Goal: Check status: Check status

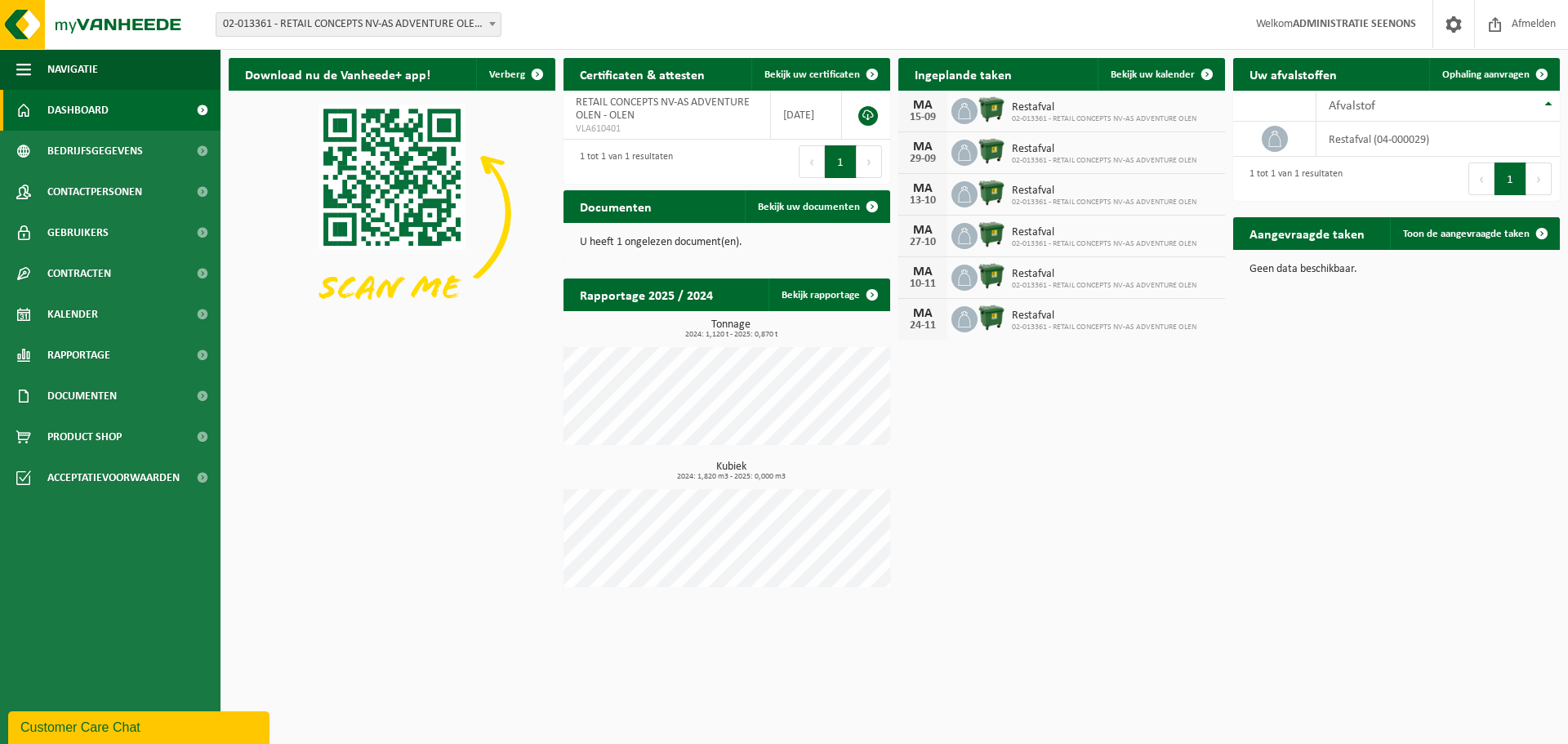
click at [381, 35] on span "02-013361 - RETAIL CONCEPTS NV-AS ADVENTURE OLEN - OLEN" at bounding box center [358, 24] width 284 height 23
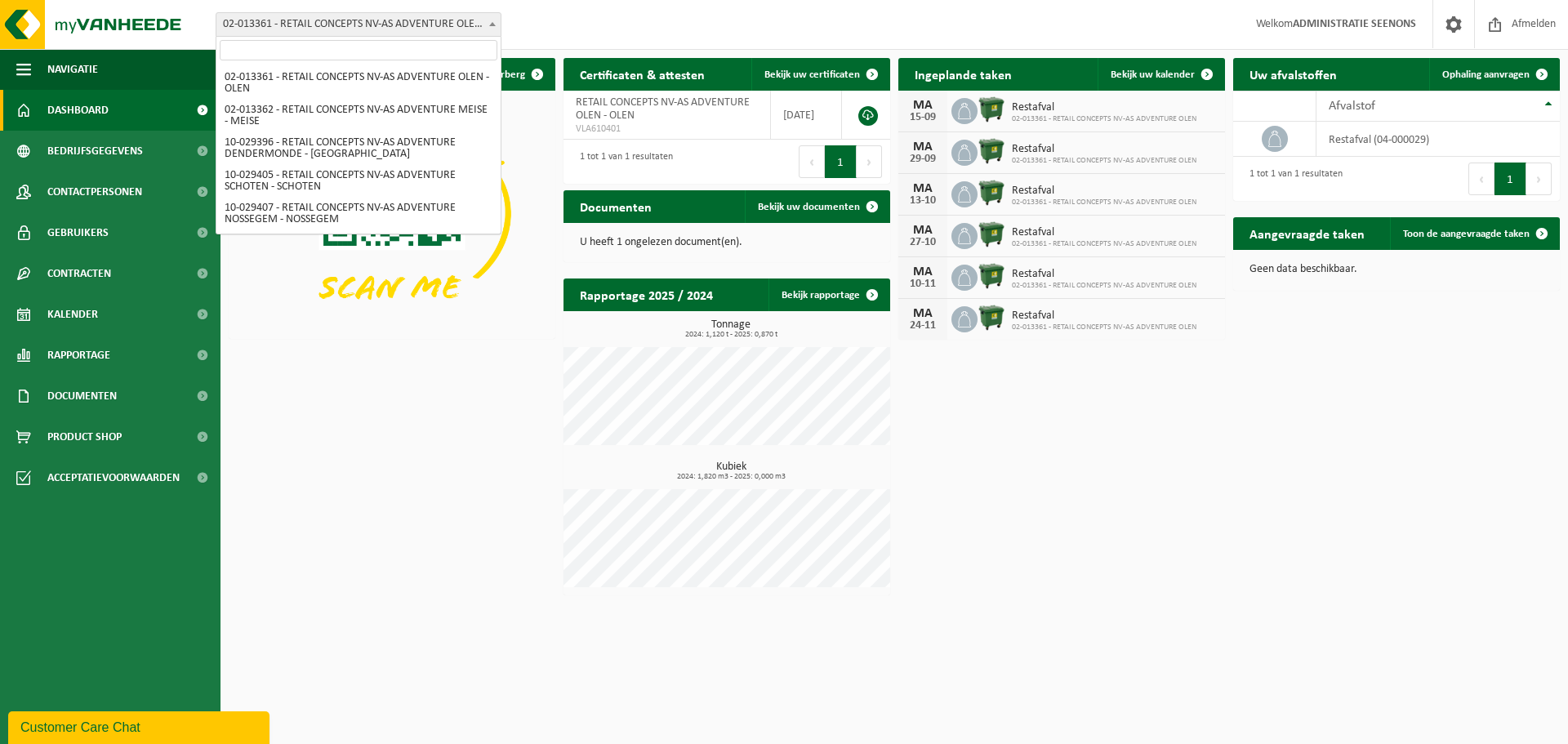
scroll to position [1522, 0]
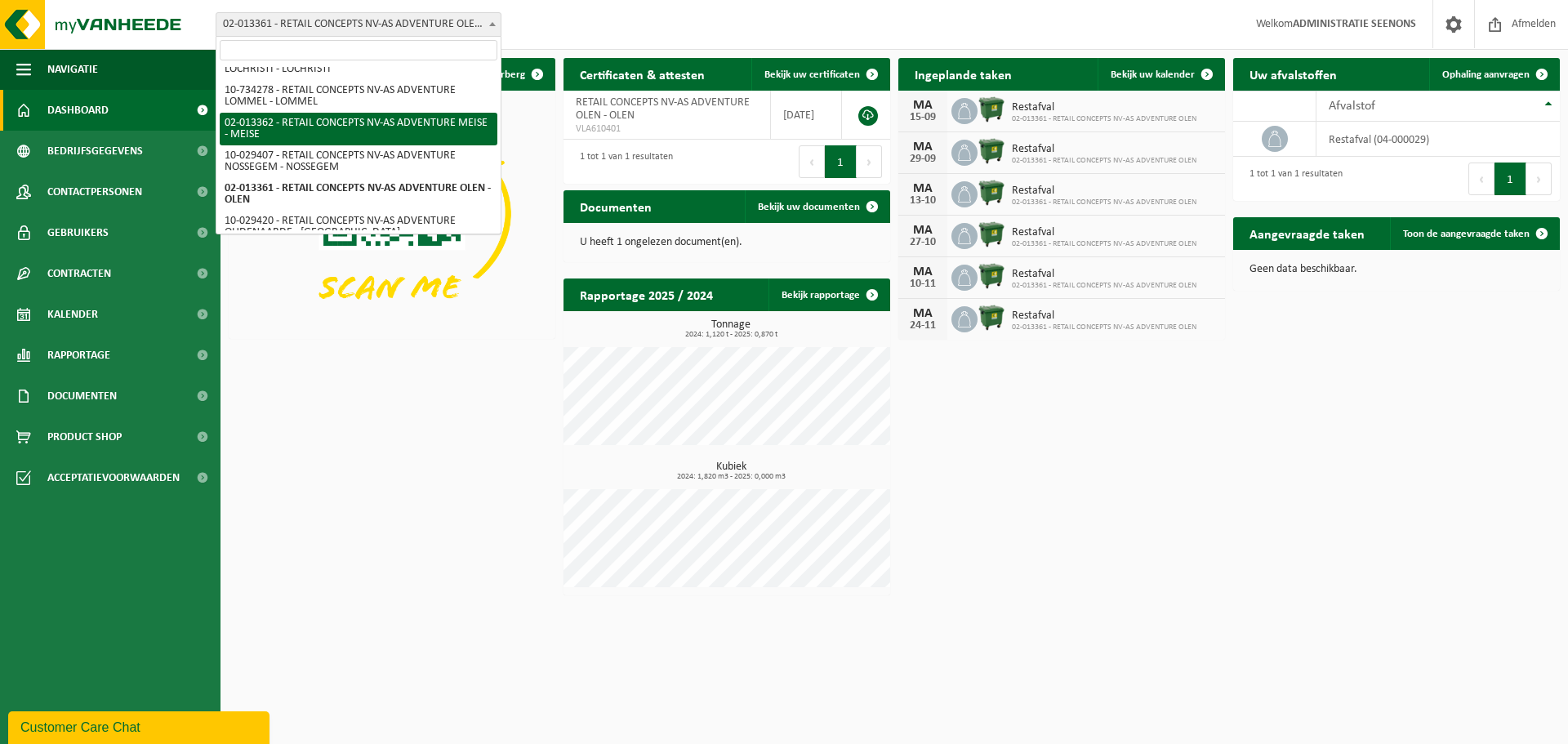
click at [422, 41] on input "search" at bounding box center [358, 50] width 278 height 20
click at [423, 49] on input "search" at bounding box center [358, 50] width 278 height 20
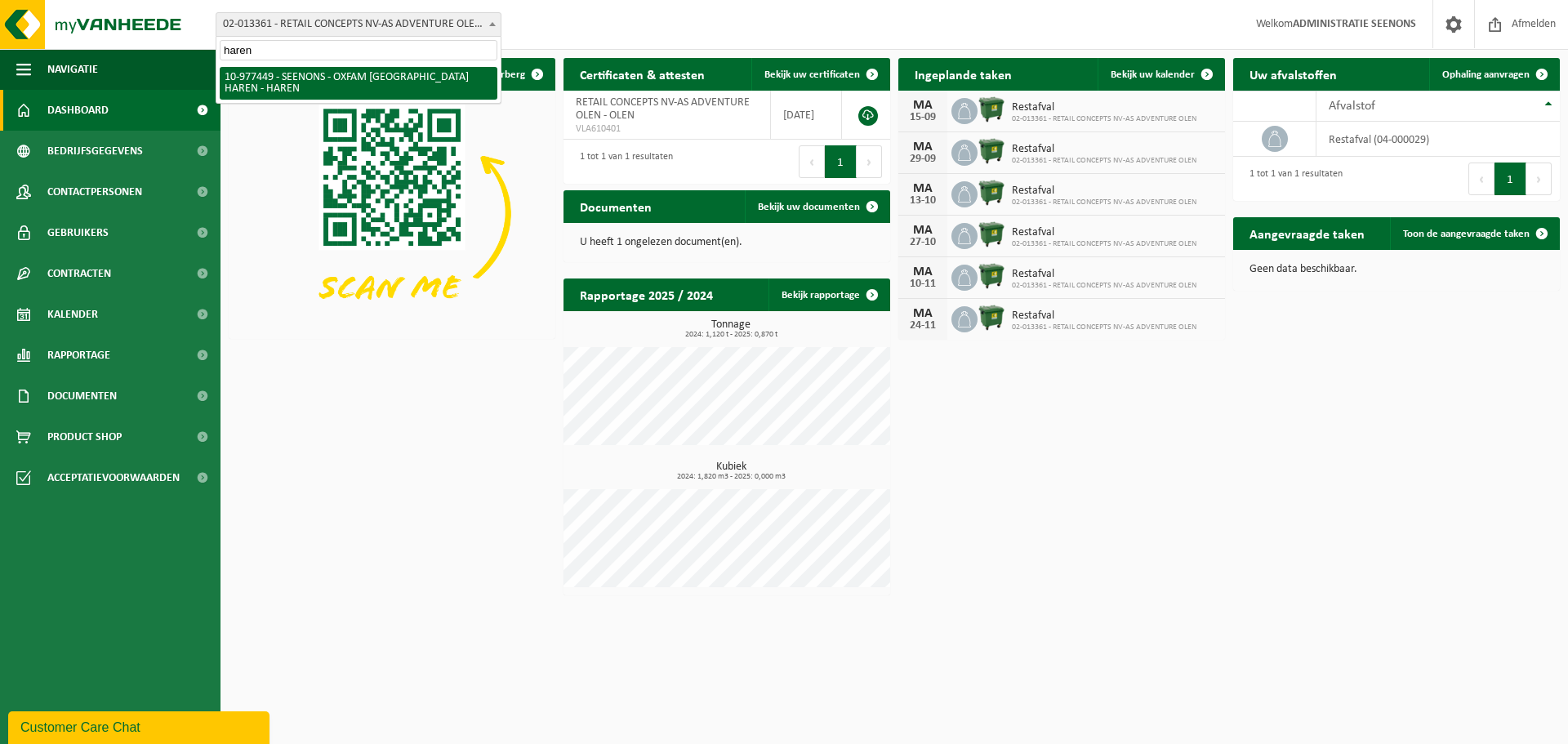
type input "haren"
select select "159475"
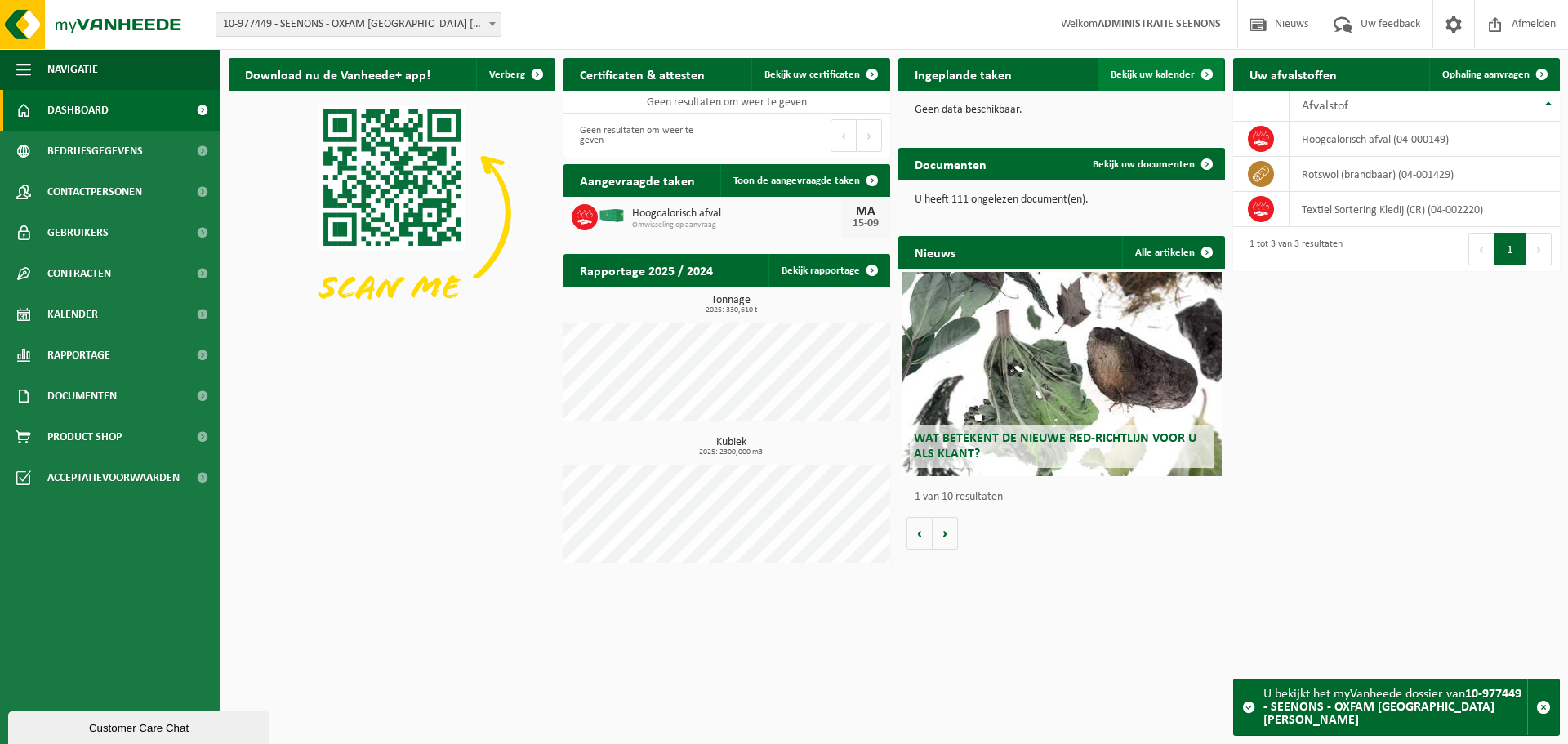
click at [1119, 72] on span "Bekijk uw kalender" at bounding box center [1153, 75] width 84 height 11
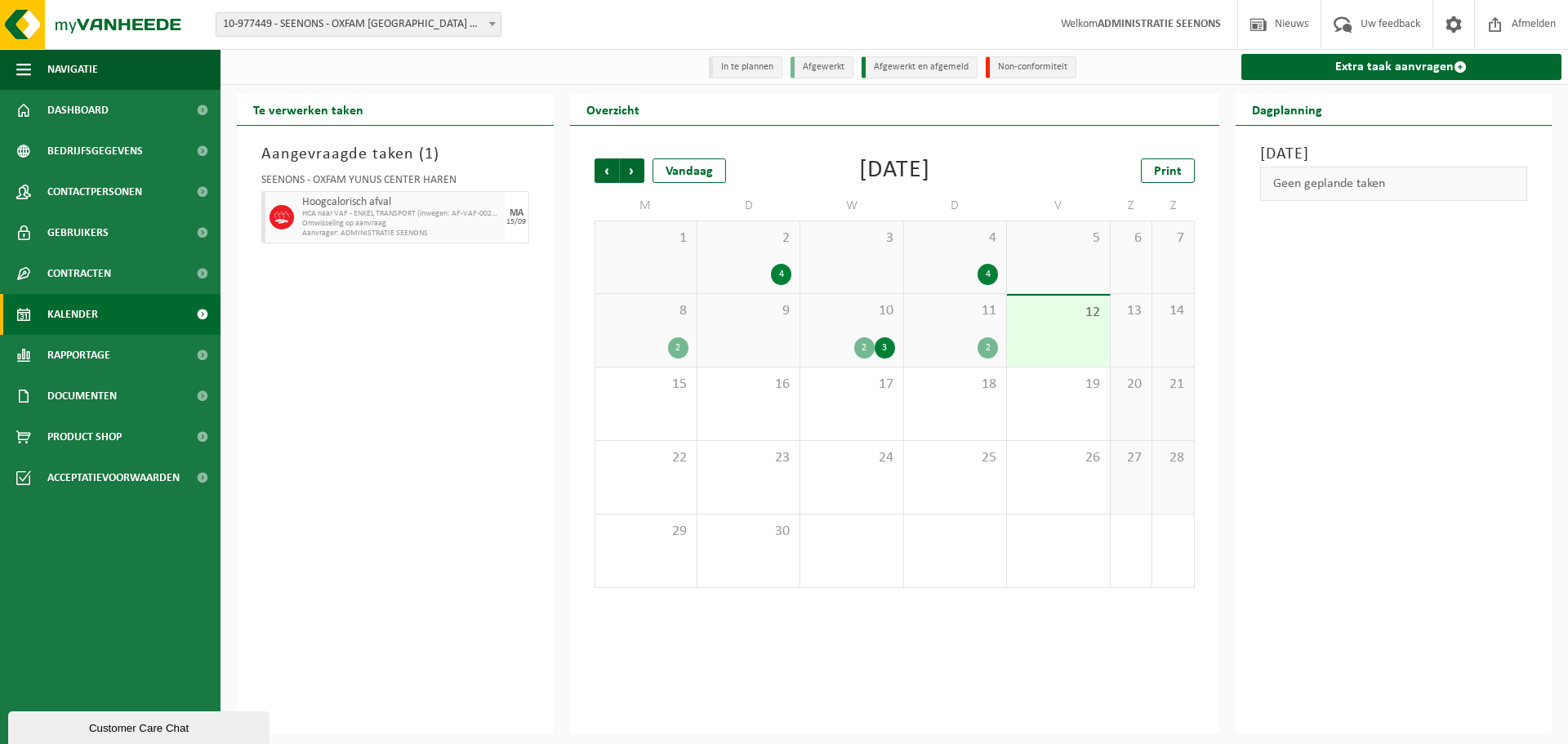
click at [816, 340] on div "2 3" at bounding box center [851, 347] width 86 height 21
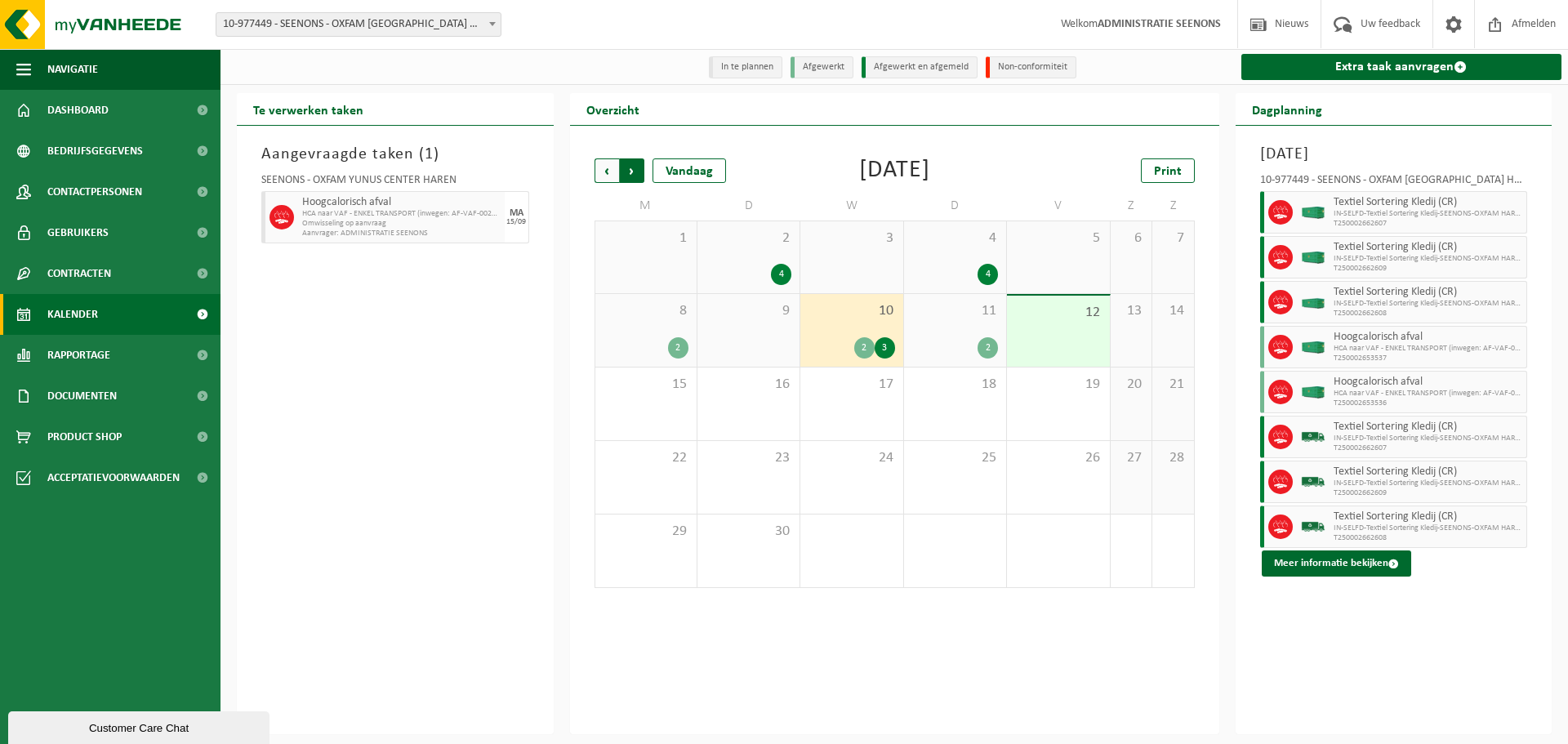
click at [612, 175] on span "Vorige" at bounding box center [606, 170] width 25 height 25
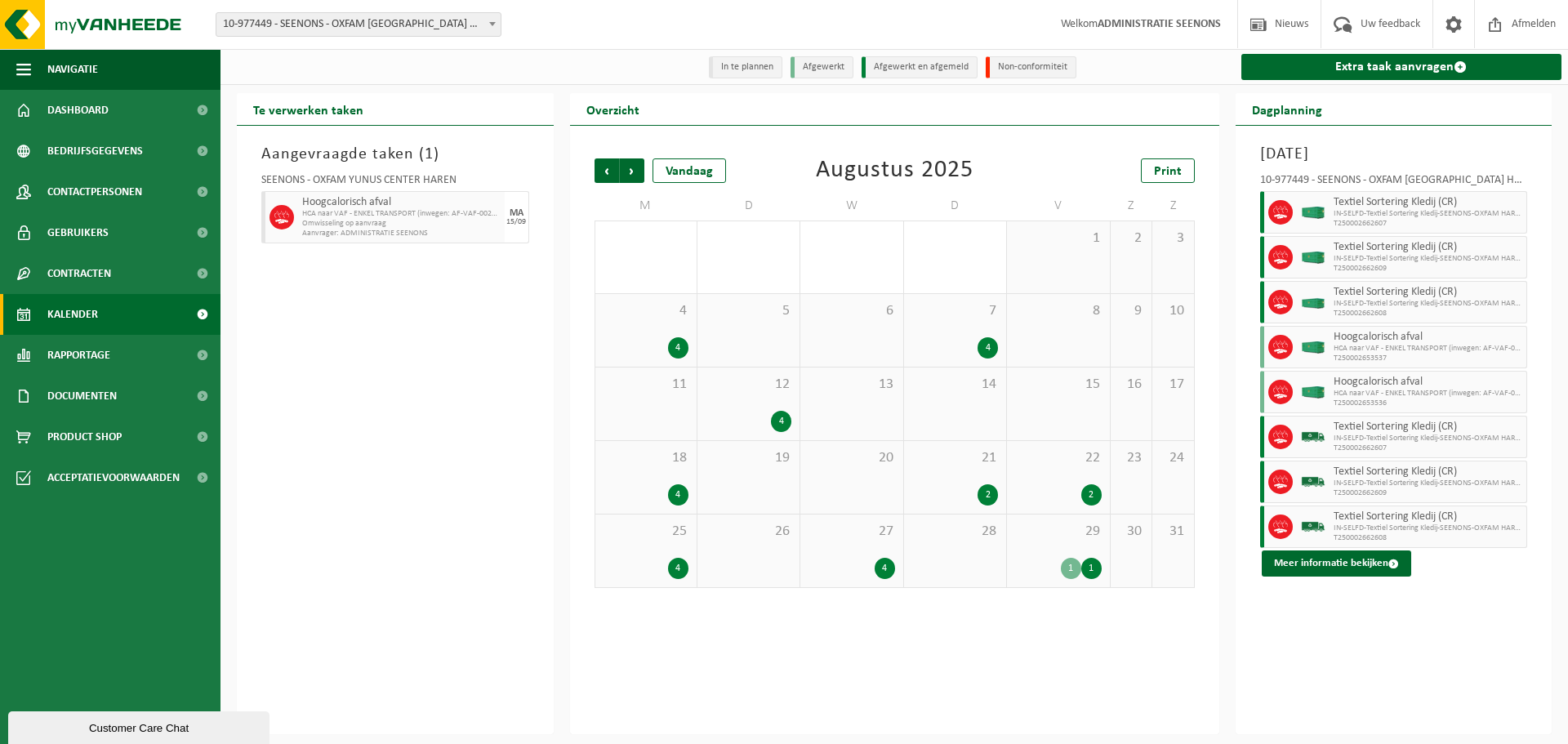
click at [862, 568] on div "4" at bounding box center [851, 568] width 86 height 21
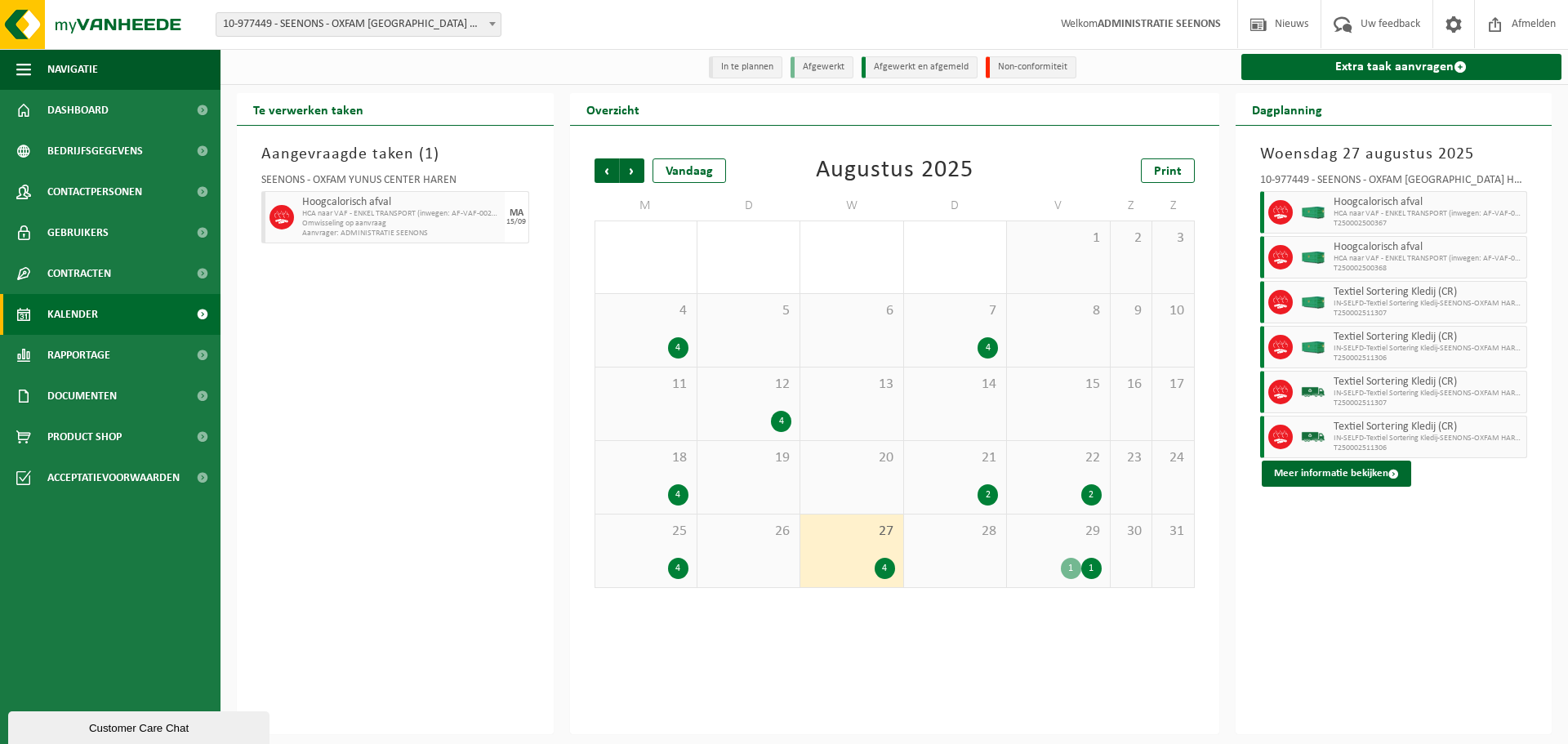
click at [1080, 558] on div "29 1 1" at bounding box center [1058, 550] width 102 height 72
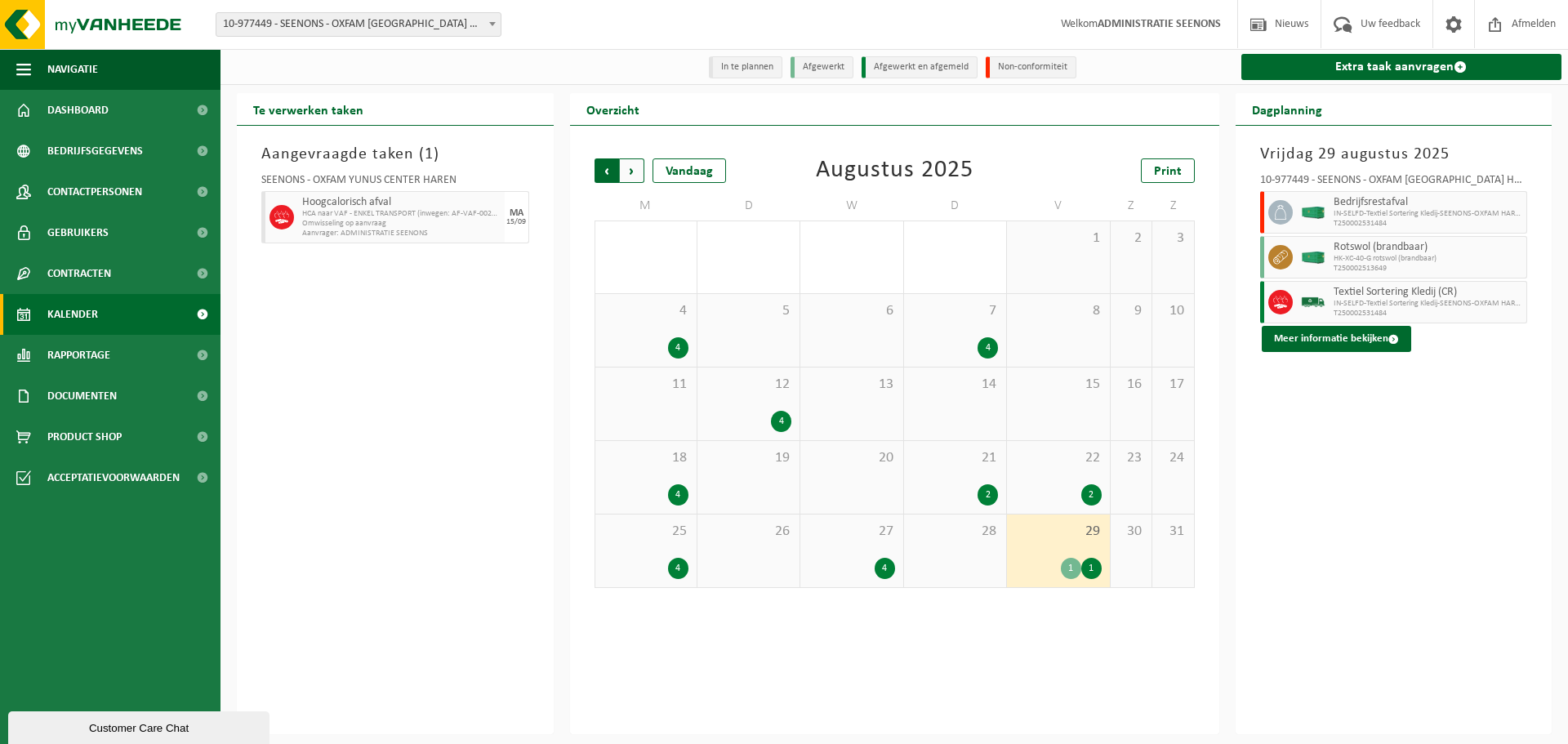
click at [630, 165] on span "Volgende" at bounding box center [632, 170] width 25 height 25
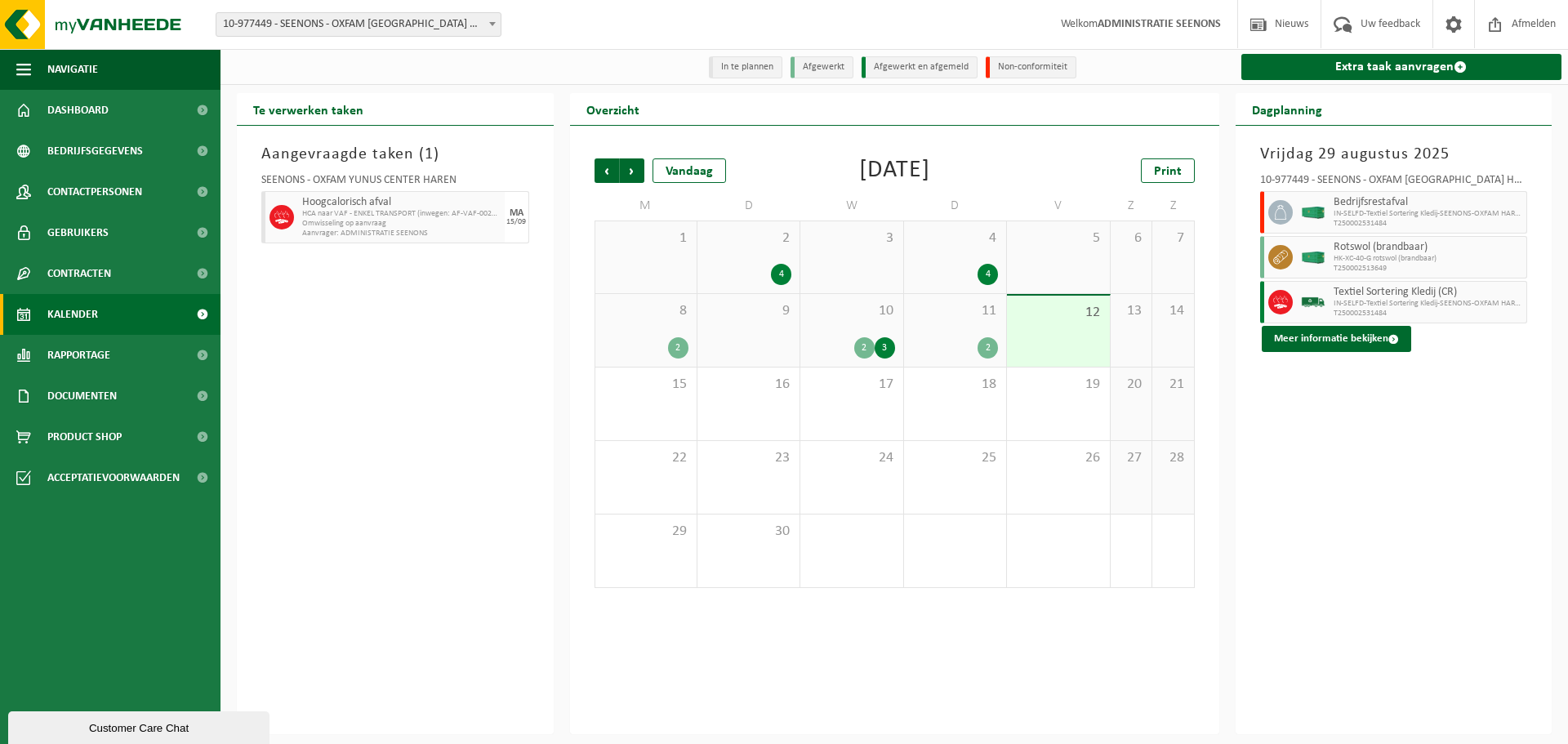
click at [738, 269] on div "4" at bounding box center [749, 274] width 86 height 21
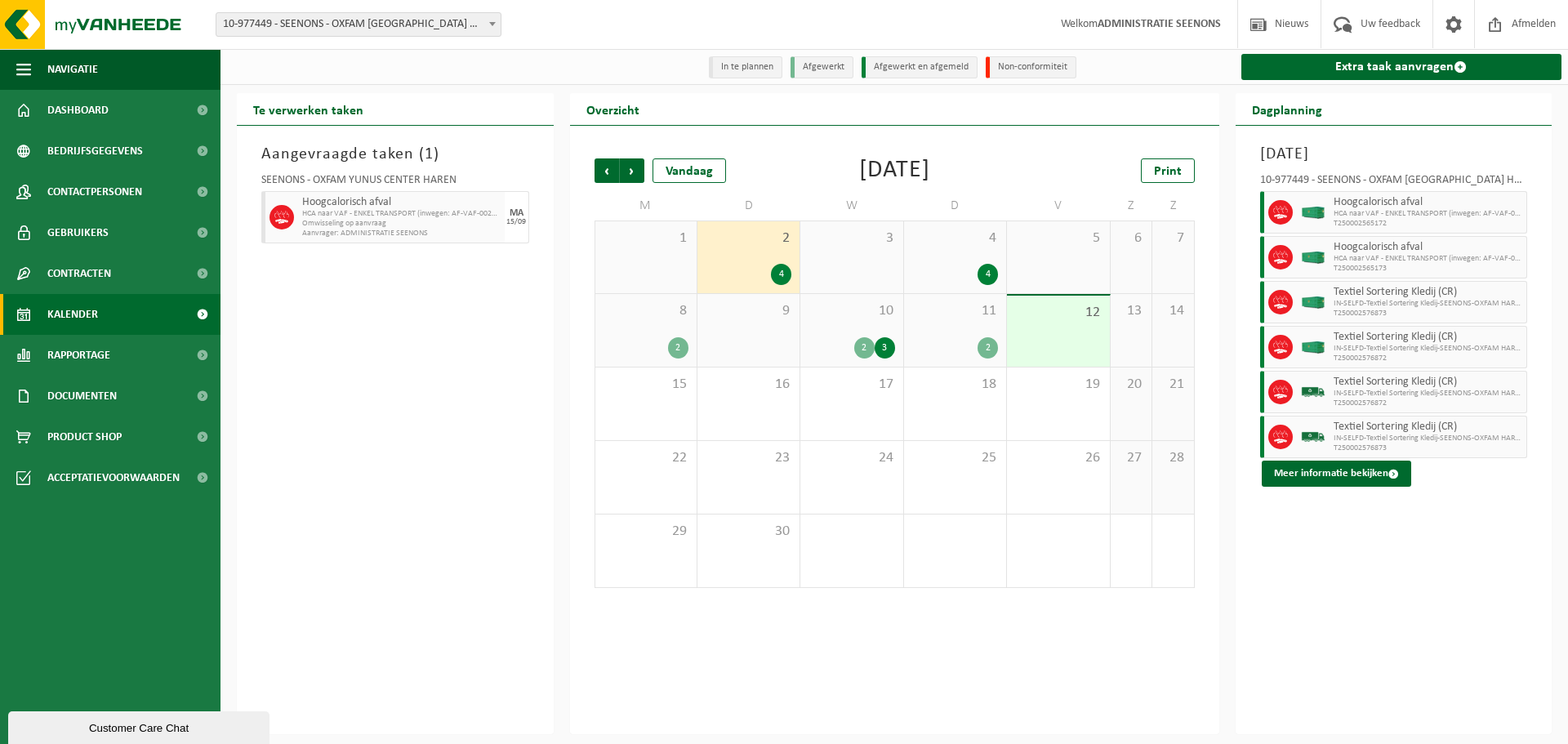
click at [996, 266] on div "4" at bounding box center [955, 274] width 86 height 21
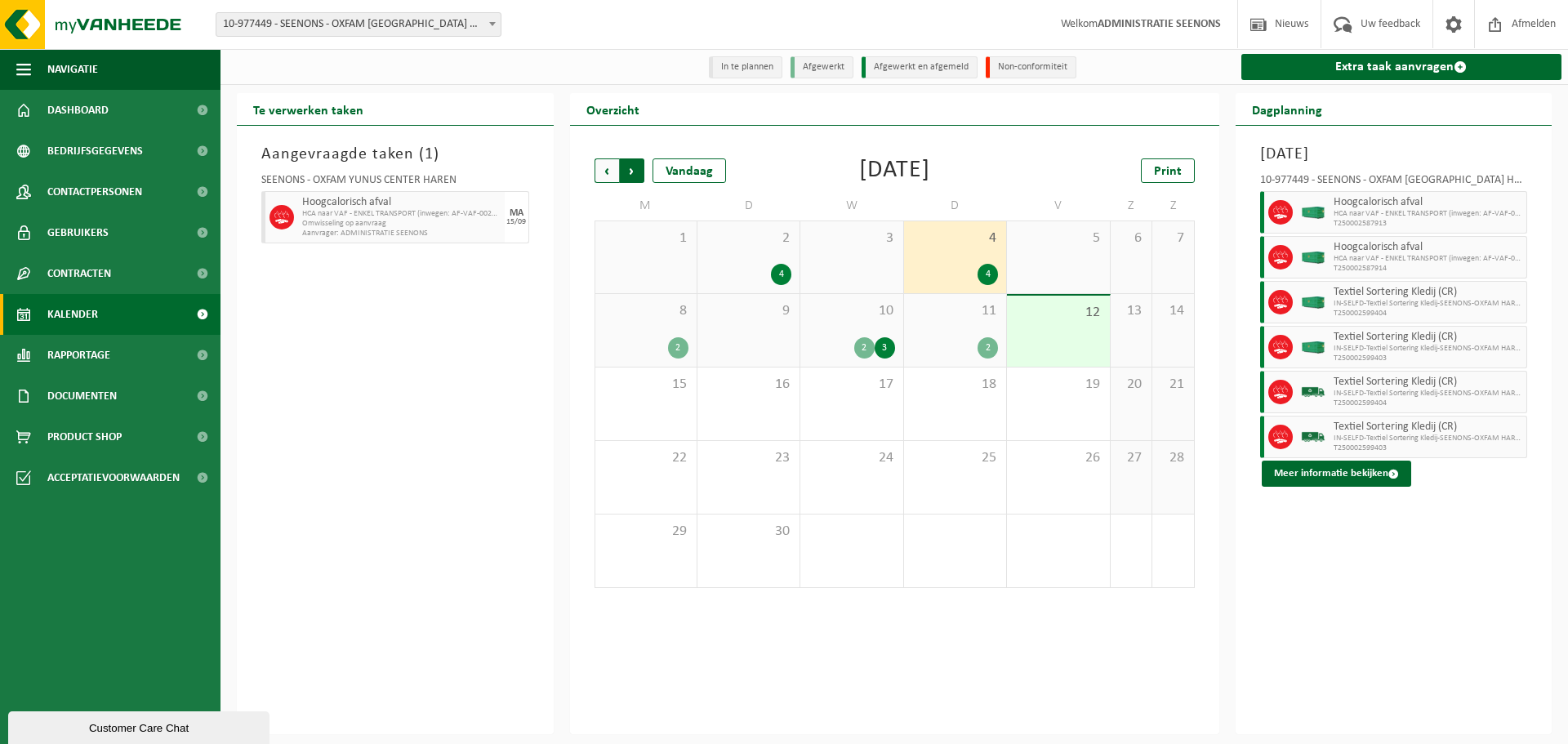
click at [613, 172] on span "Vorige" at bounding box center [606, 170] width 25 height 25
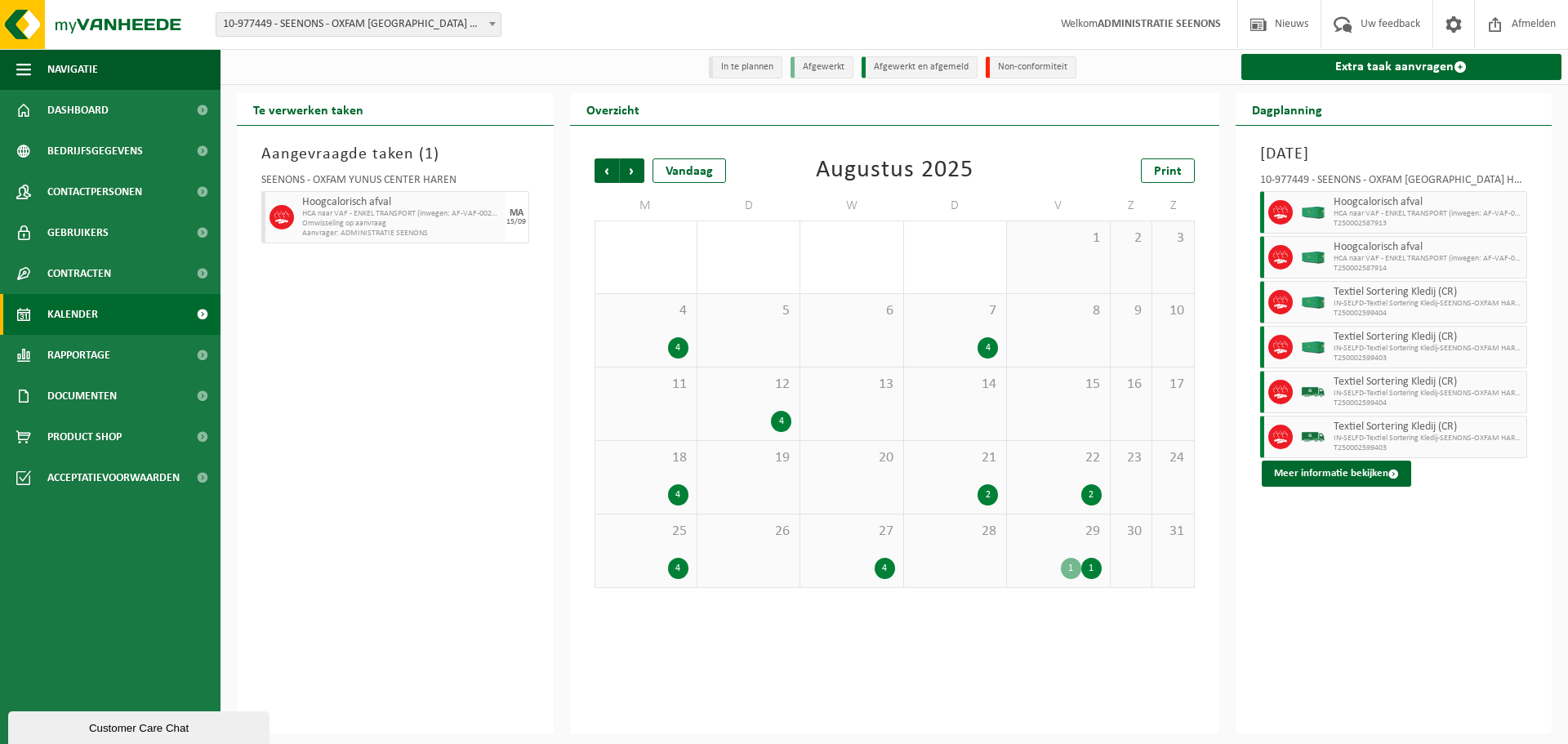
click at [1084, 560] on div "1" at bounding box center [1092, 568] width 20 height 21
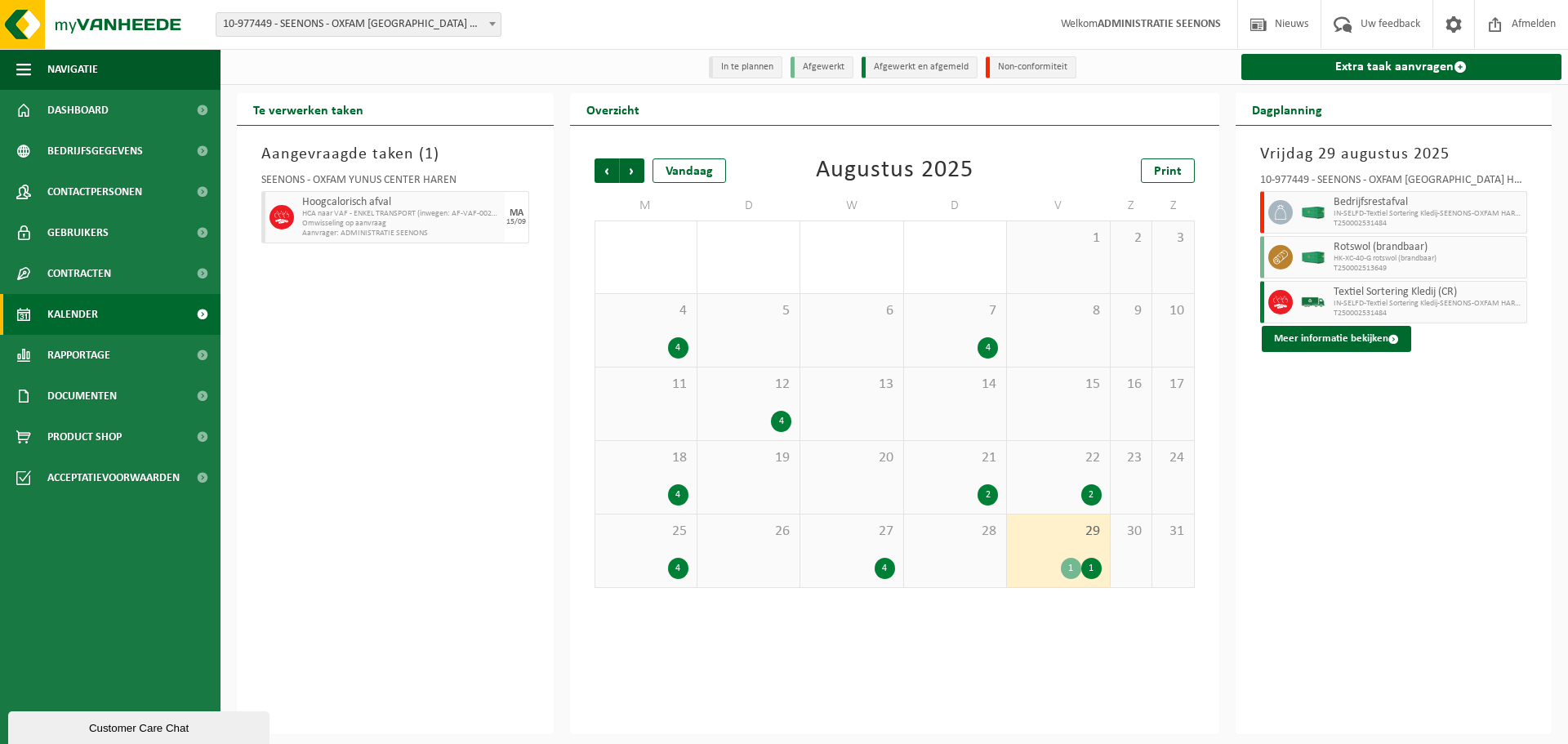
click at [1346, 266] on span "T250002513649" at bounding box center [1428, 269] width 189 height 10
click at [1351, 250] on span "Rotswol (brandbaar)" at bounding box center [1428, 247] width 189 height 13
click at [1304, 254] on img at bounding box center [1313, 257] width 25 height 12
click at [1324, 336] on button "Meer informatie bekijken" at bounding box center [1336, 338] width 149 height 27
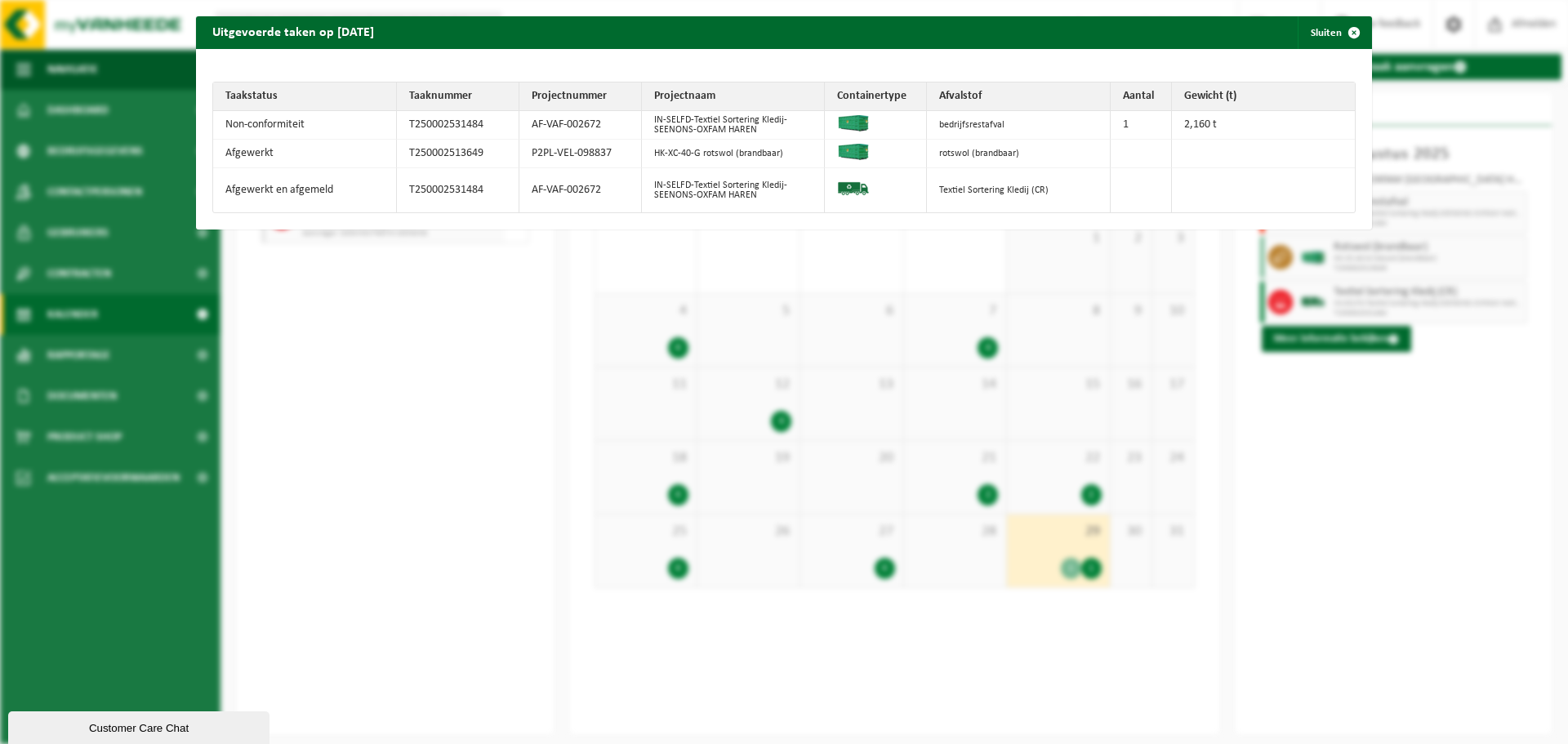
drag, startPoint x: 240, startPoint y: 149, endPoint x: 1040, endPoint y: 156, distance: 800.0
click at [1040, 156] on tr "Afgewerkt T250002513649 P2PL-VEL-098837 HK-XC-40-G rotswol (brandbaar) rotswol …" at bounding box center [784, 154] width 1142 height 28
click at [1044, 152] on td "rotswol (brandbaar)" at bounding box center [1019, 154] width 184 height 28
click at [657, 122] on td "IN-SELFD-Textiel Sortering Kledij-SEENONS-OXFAM HAREN" at bounding box center [733, 124] width 184 height 28
drag, startPoint x: 657, startPoint y: 122, endPoint x: 717, endPoint y: 118, distance: 60.1
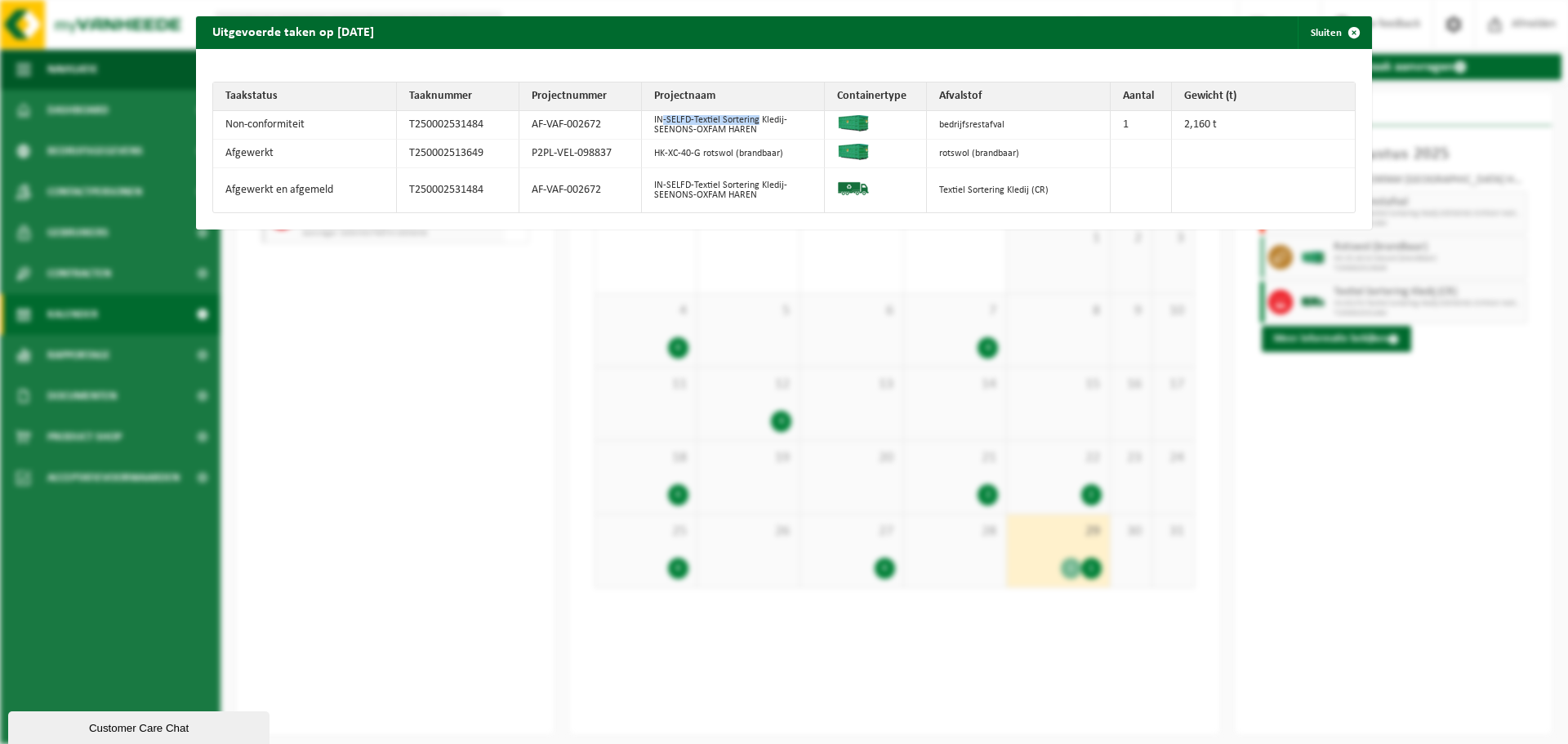
click at [717, 118] on td "IN-SELFD-Textiel Sortering Kledij-SEENONS-OXFAM HAREN" at bounding box center [733, 124] width 184 height 28
click at [677, 119] on td "IN-SELFD-Textiel Sortering Kledij-SEENONS-OXFAM HAREN" at bounding box center [733, 124] width 184 height 28
drag, startPoint x: 796, startPoint y: 123, endPoint x: 646, endPoint y: 121, distance: 150.0
click at [646, 121] on td "IN-SELFD-Textiel Sortering Kledij-SEENONS-OXFAM HAREN" at bounding box center [733, 124] width 184 height 28
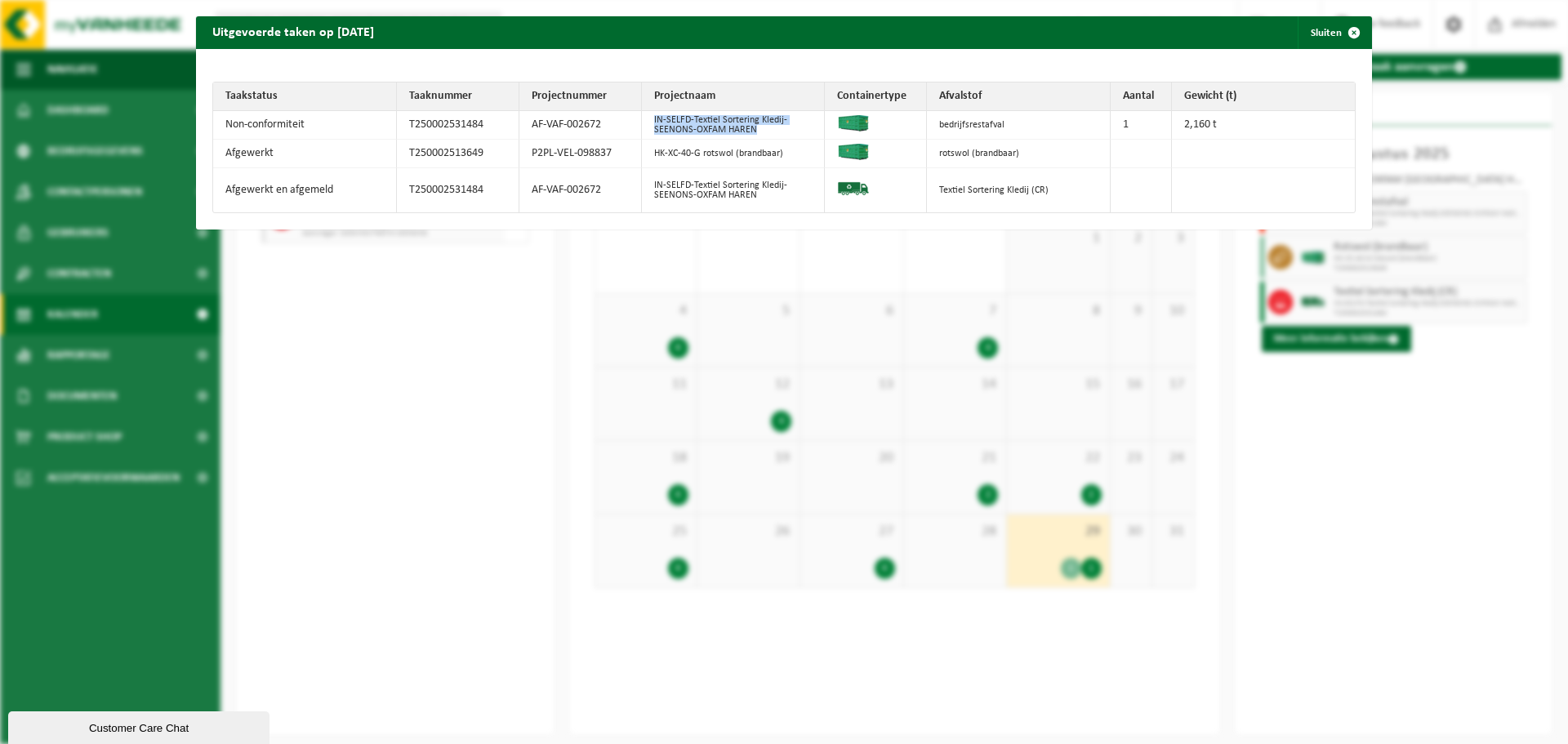
drag, startPoint x: 646, startPoint y: 121, endPoint x: 768, endPoint y: 136, distance: 122.9
click at [768, 136] on td "IN-SELFD-Textiel Sortering Kledij-SEENONS-OXFAM HAREN" at bounding box center [733, 124] width 184 height 28
click at [770, 386] on div "Uitgevoerde taken op 2025-08-29 Sluiten Taakstatus Taaknummer Projectnummer Pro…" at bounding box center [784, 372] width 1568 height 744
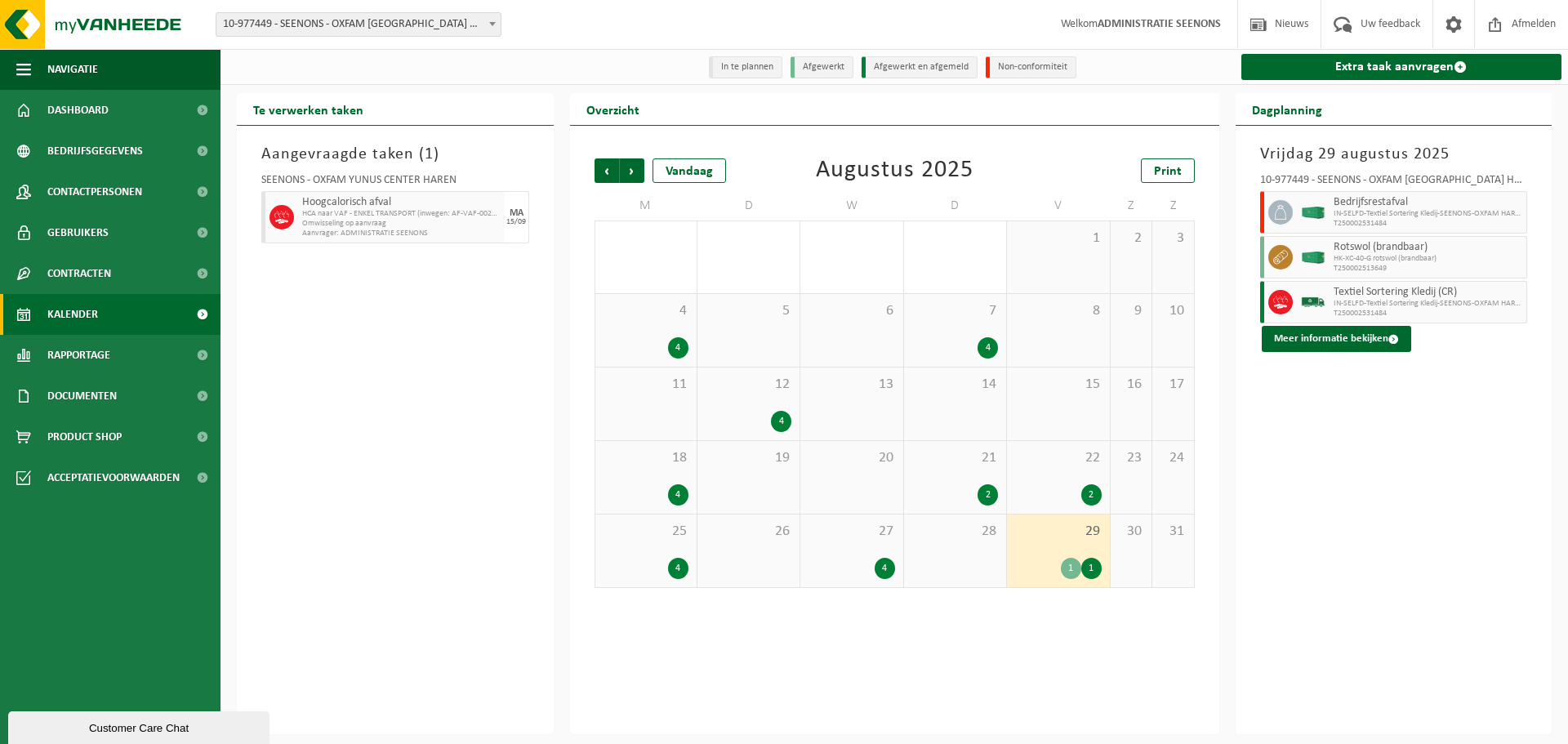
click at [875, 546] on div "27 4" at bounding box center [851, 550] width 102 height 72
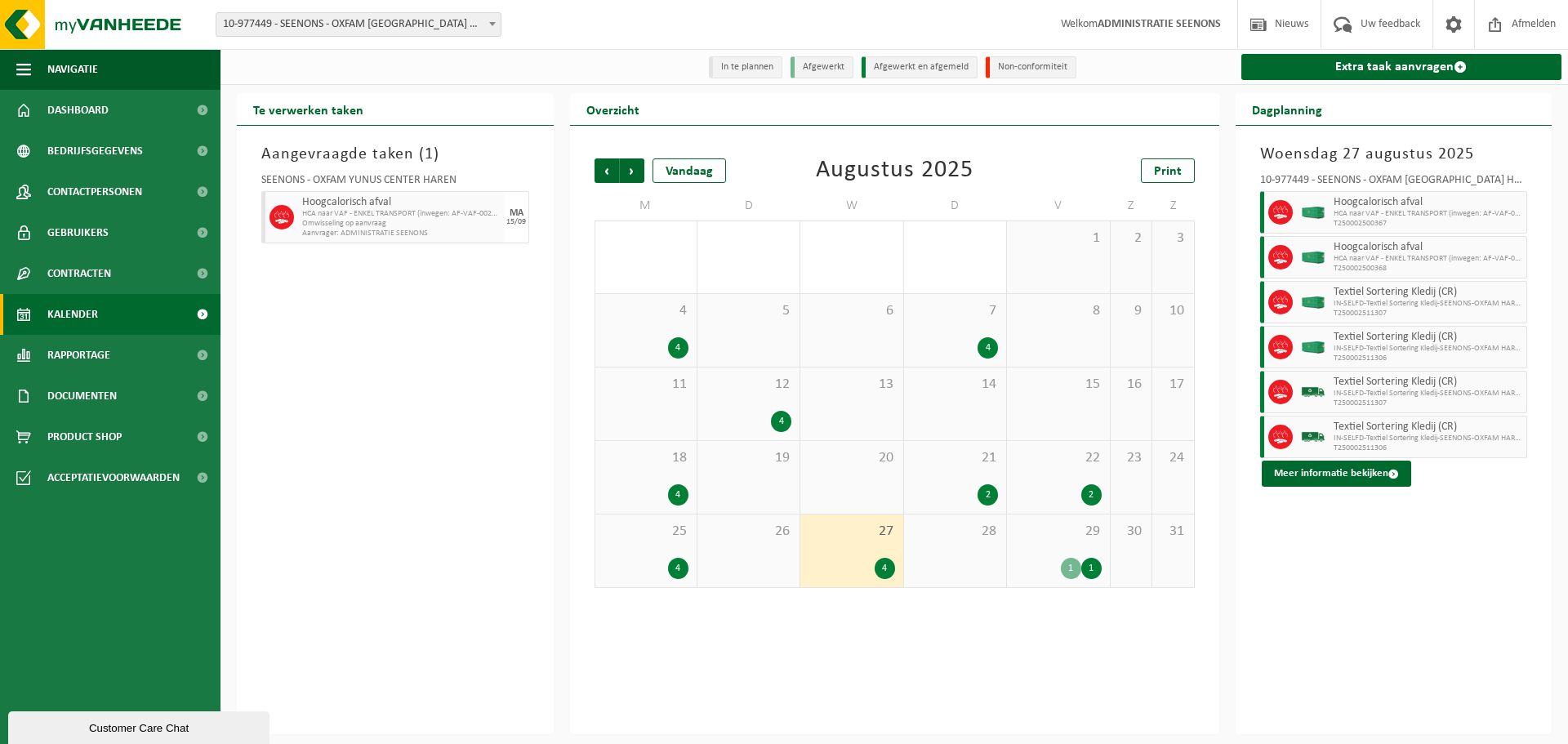
click at [614, 584] on div "25 4" at bounding box center [645, 550] width 101 height 72
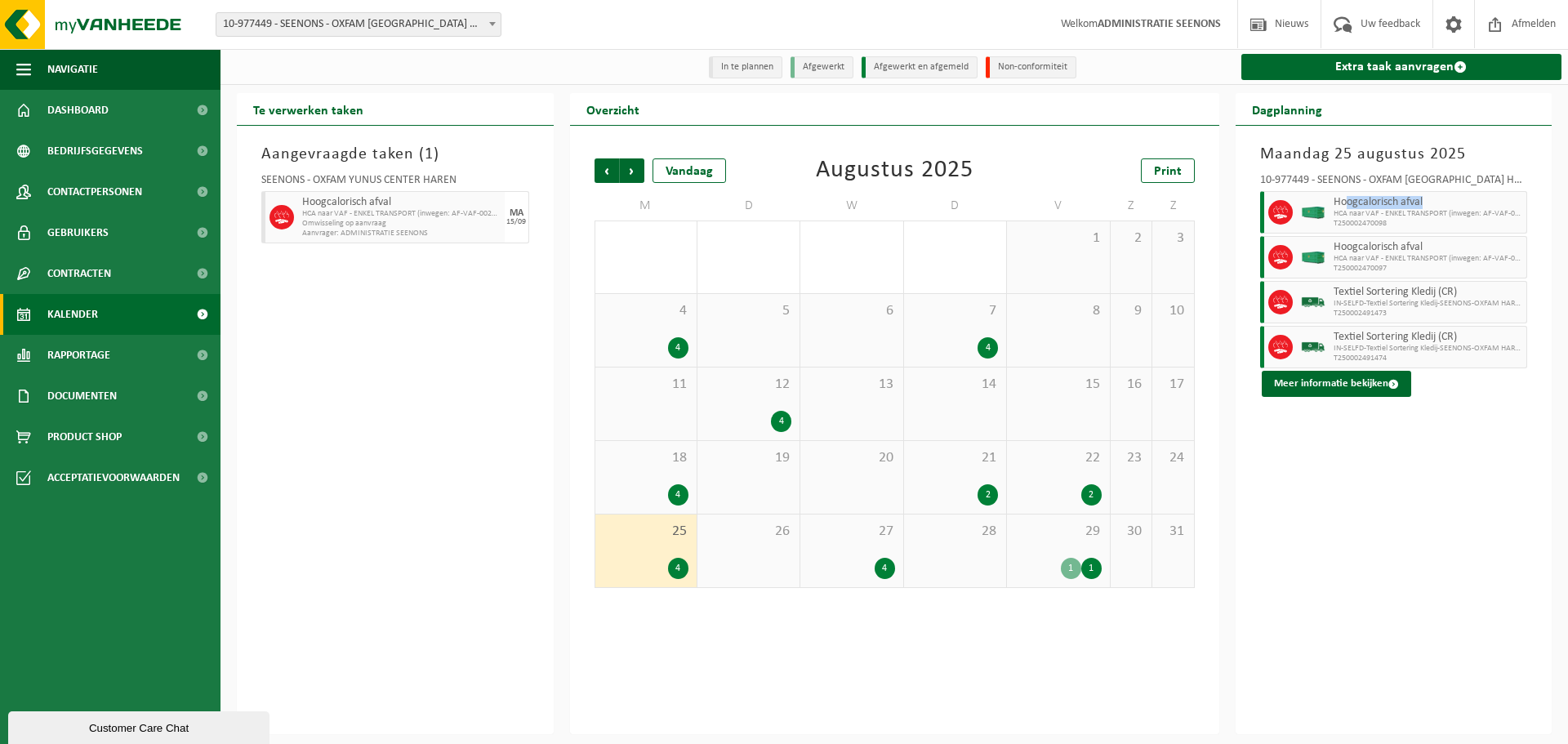
drag, startPoint x: 1344, startPoint y: 204, endPoint x: 1475, endPoint y: 195, distance: 131.3
click at [1475, 195] on div "Hoogcalorisch afval HCA naar VAF - ENKEL TRANSPORT (inwegen: AF-VAF-002672) T25…" at bounding box center [1428, 212] width 198 height 42
click at [1476, 198] on span "Hoogcalorisch afval" at bounding box center [1428, 202] width 189 height 13
click at [901, 566] on div "27 4" at bounding box center [851, 550] width 102 height 72
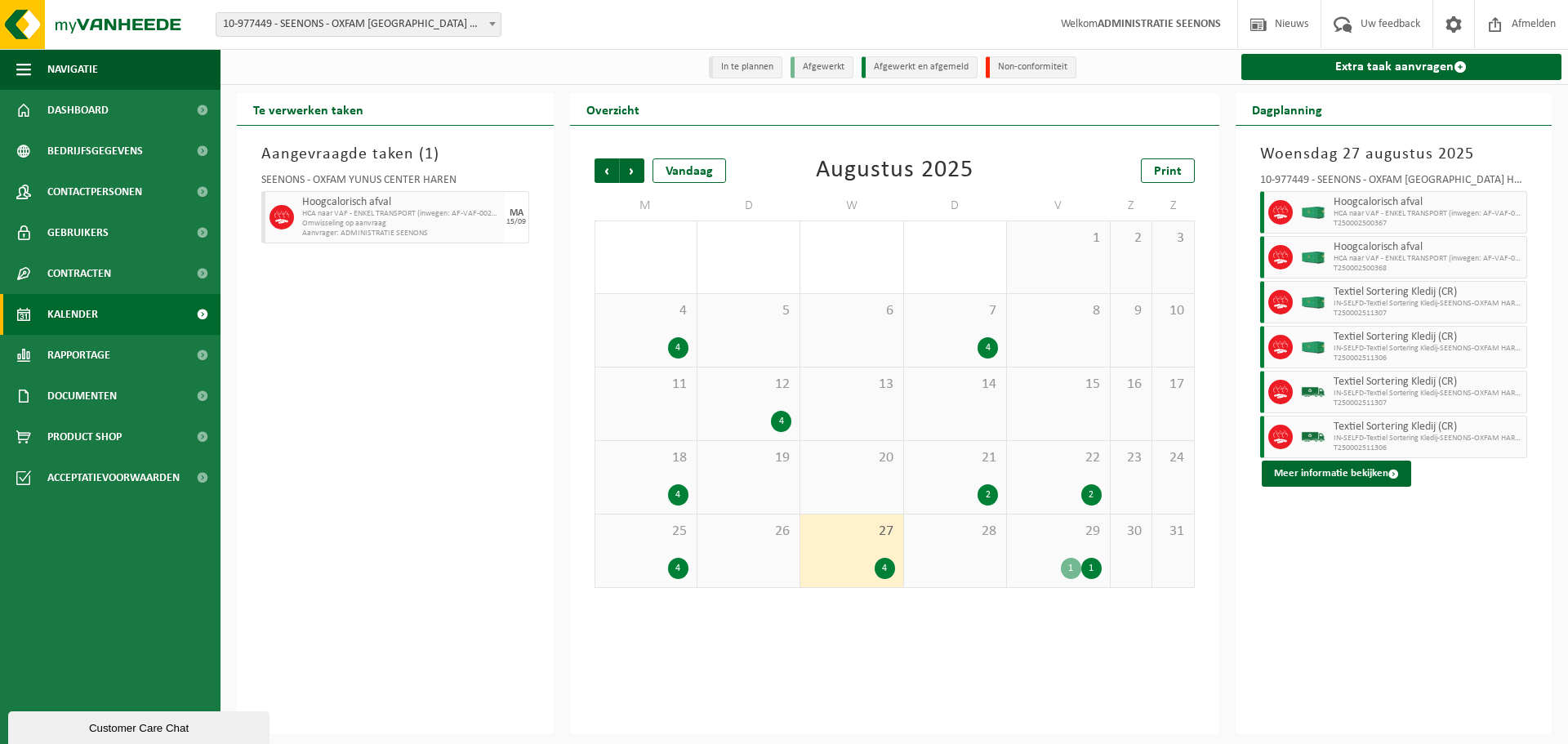
click at [1083, 566] on div "1" at bounding box center [1092, 568] width 20 height 21
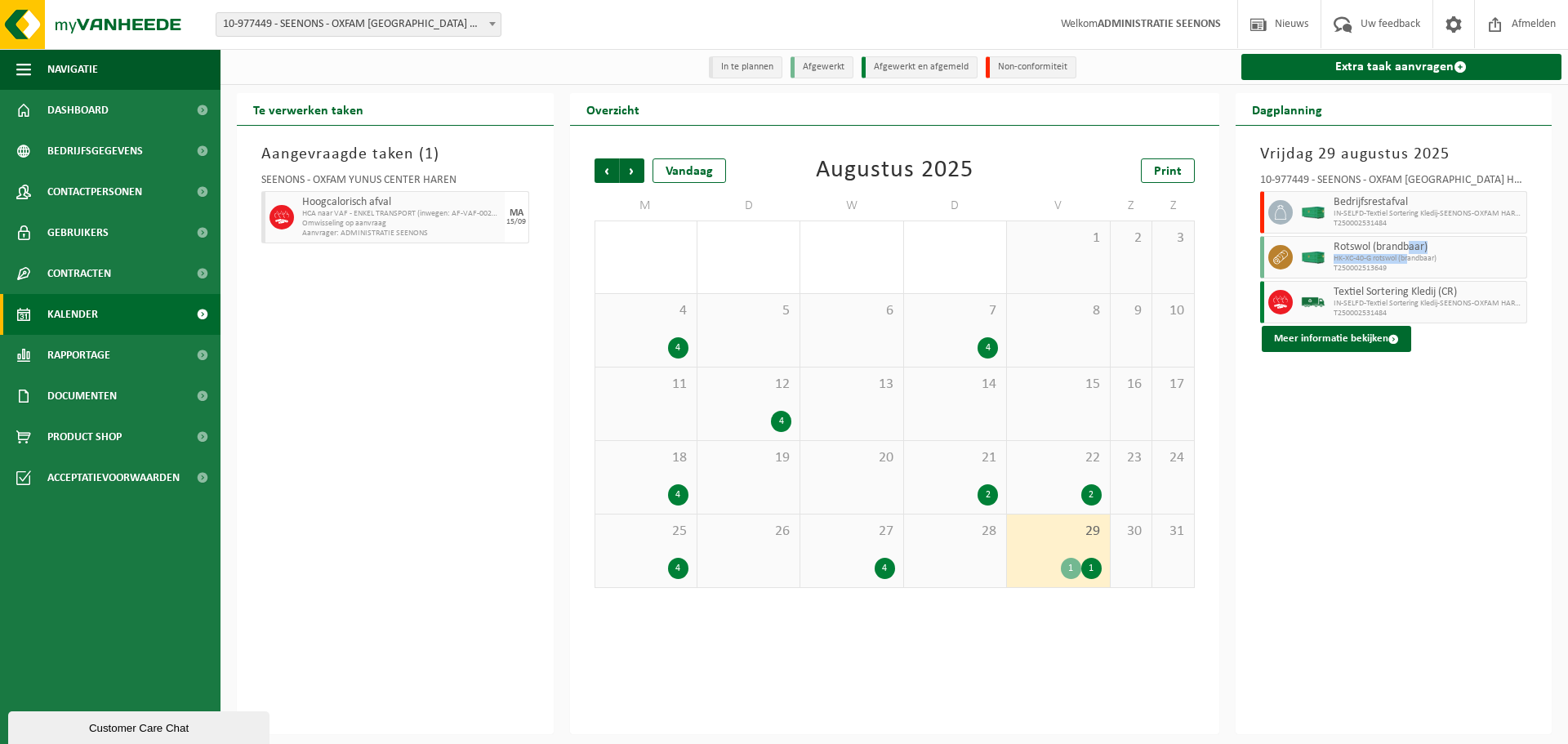
drag, startPoint x: 1408, startPoint y: 249, endPoint x: 1410, endPoint y: 260, distance: 11.2
click at [1410, 260] on div "Rotswol (brandbaar) HK-XC-40-G rotswol (brandbaar) T250002513649" at bounding box center [1428, 257] width 198 height 42
click at [1413, 269] on span "T250002513649" at bounding box center [1428, 269] width 189 height 10
drag, startPoint x: 1413, startPoint y: 269, endPoint x: 1357, endPoint y: 250, distance: 59.1
click at [1367, 252] on div "Rotswol (brandbaar) HK-XC-40-G rotswol (brandbaar) T250002513649" at bounding box center [1428, 257] width 198 height 42
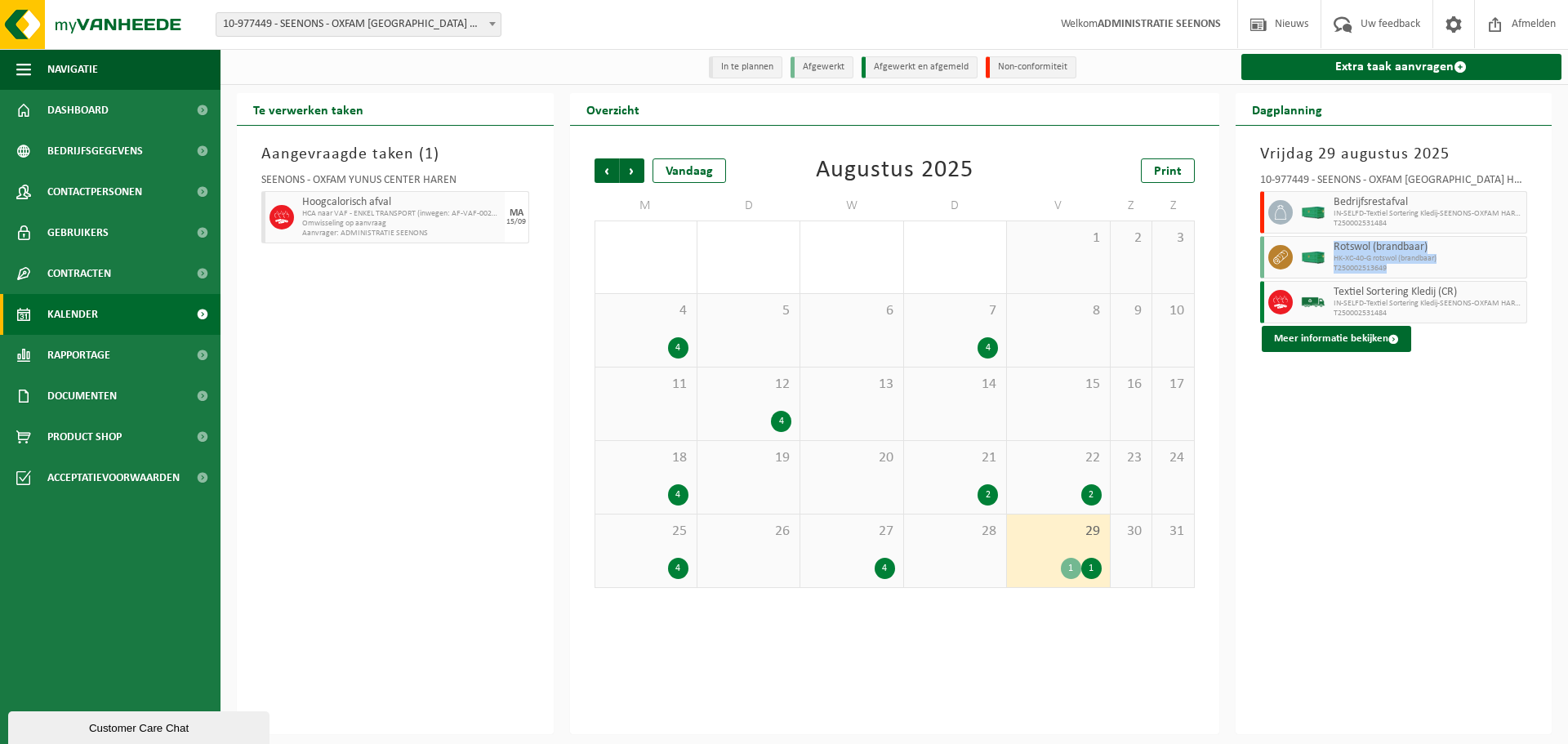
click at [1357, 249] on span "Rotswol (brandbaar)" at bounding box center [1428, 247] width 189 height 13
